Goal: Register for event/course

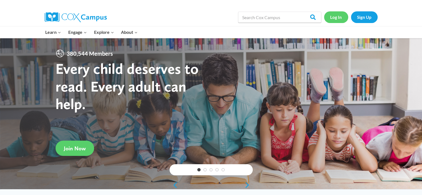
click at [337, 19] on link "Log In" at bounding box center [336, 16] width 24 height 11
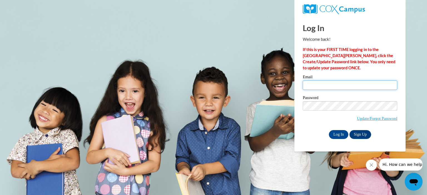
click at [330, 85] on input "Email" at bounding box center [349, 85] width 94 height 9
type input "agriggs1@bpc.edu"
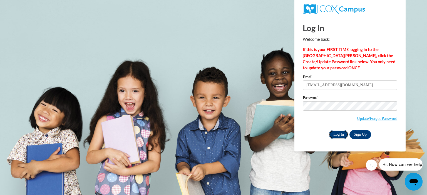
click at [341, 134] on input "Log In" at bounding box center [338, 134] width 19 height 9
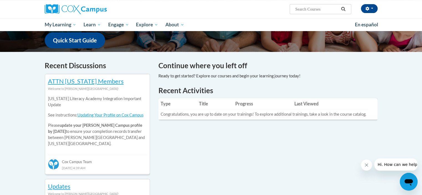
scroll to position [143, 0]
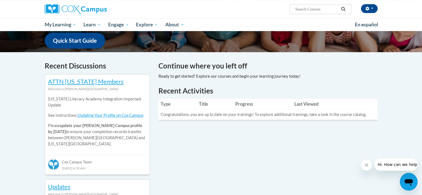
click at [214, 77] on div at bounding box center [230, 76] width 142 height 6
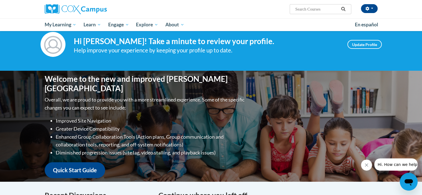
scroll to position [0, 0]
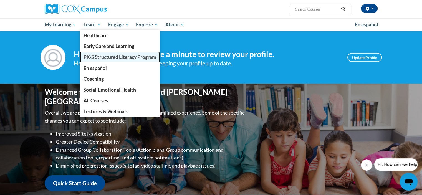
click at [99, 57] on span "PK-5 Structured Literacy Program" at bounding box center [120, 57] width 73 height 6
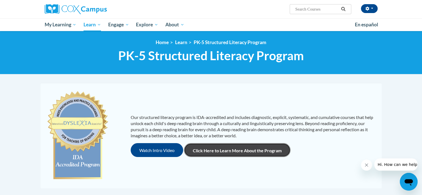
click at [199, 152] on link "Click Here to Learn More About the Program" at bounding box center [237, 150] width 107 height 14
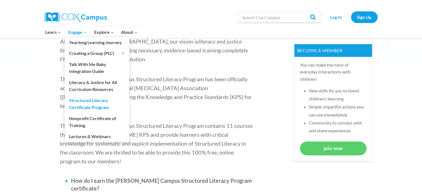
scroll to position [212, 0]
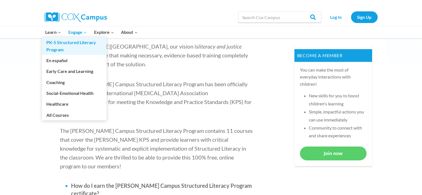
click at [56, 41] on link "PK-5 Structured Literacy Program" at bounding box center [74, 46] width 65 height 18
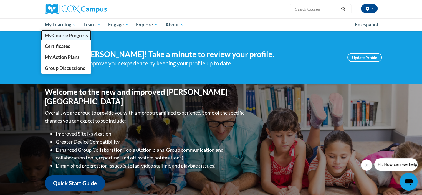
click at [67, 37] on span "My Course Progress" at bounding box center [65, 35] width 43 height 6
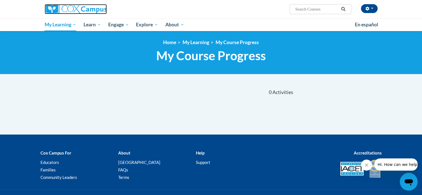
click at [66, 9] on img at bounding box center [76, 9] width 62 height 10
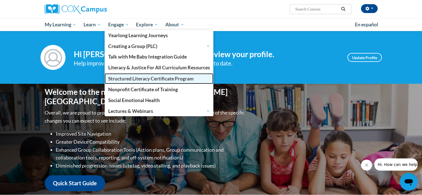
click at [119, 74] on link "Structured Literacy Certificate Program" at bounding box center [159, 78] width 109 height 11
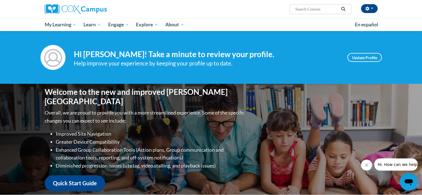
click at [307, 7] on input "Search..." at bounding box center [317, 9] width 44 height 7
paste input "Oral Literacy is the Foundation for Literacy"
type input "Oral Literacy is the Foundation for Literacy"
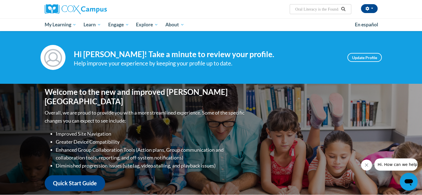
click at [344, 8] on icon "Search" at bounding box center [343, 9] width 5 height 4
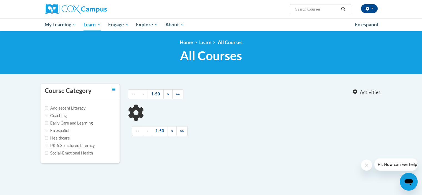
type input "Oral Literacy is the Foundation for Literacy"
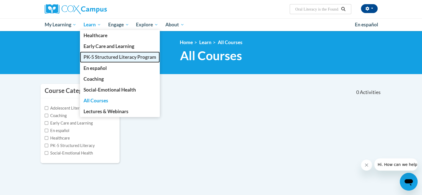
click at [101, 60] on span "PK-5 Structured Literacy Program" at bounding box center [120, 57] width 73 height 6
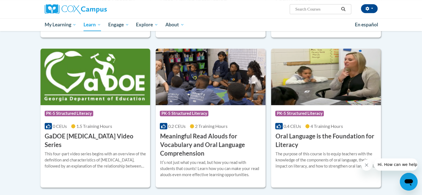
scroll to position [299, 0]
click at [361, 92] on img at bounding box center [326, 77] width 110 height 57
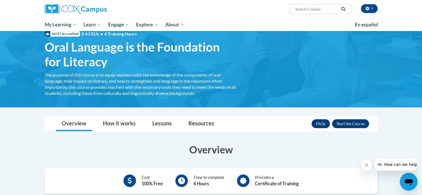
scroll to position [18, 0]
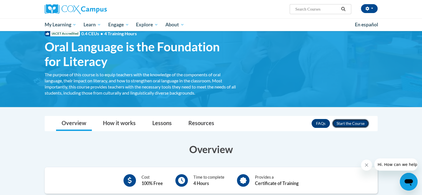
click at [347, 121] on button "Enroll" at bounding box center [350, 123] width 37 height 9
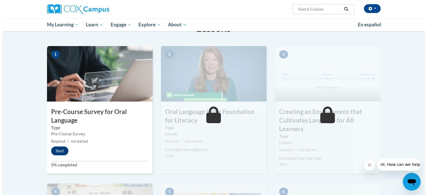
scroll to position [99, 0]
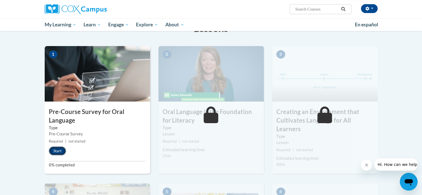
click at [58, 153] on button "Start" at bounding box center [57, 151] width 17 height 9
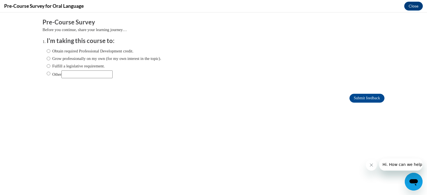
scroll to position [0, 0]
click at [47, 65] on input "Fulfill a legislative requirement." at bounding box center [49, 66] width 4 height 6
radio input "true"
click at [47, 57] on input "Grow professionally on my own (for my own interest in the topic)." at bounding box center [49, 59] width 4 height 6
radio input "true"
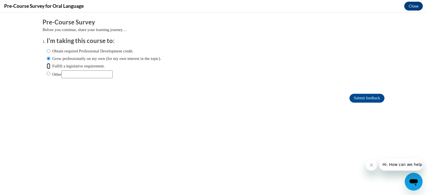
click at [47, 66] on input "Fulfill a legislative requirement." at bounding box center [49, 66] width 4 height 6
radio input "true"
click at [360, 97] on input "Submit feedback" at bounding box center [366, 98] width 35 height 9
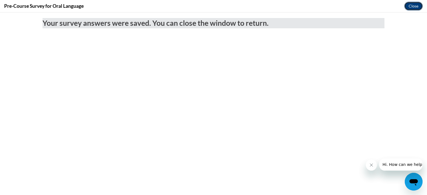
click at [414, 7] on button "Close" at bounding box center [413, 6] width 19 height 9
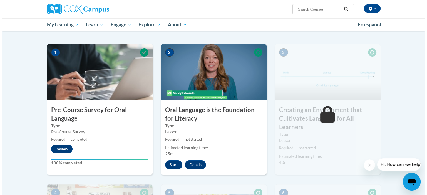
scroll to position [102, 0]
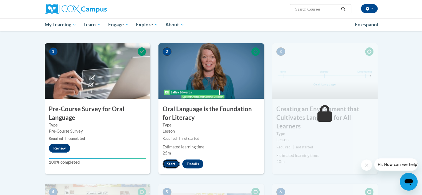
click at [172, 164] on button "Start" at bounding box center [171, 164] width 17 height 9
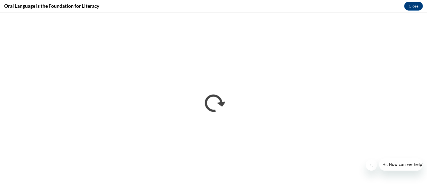
scroll to position [0, 0]
click at [373, 166] on icon "Close message from company" at bounding box center [370, 165] width 4 height 4
